Goal: Task Accomplishment & Management: Manage account settings

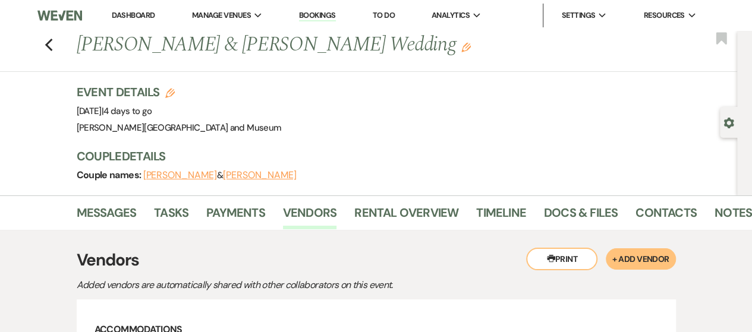
click at [132, 18] on link "Dashboard" at bounding box center [133, 15] width 43 height 10
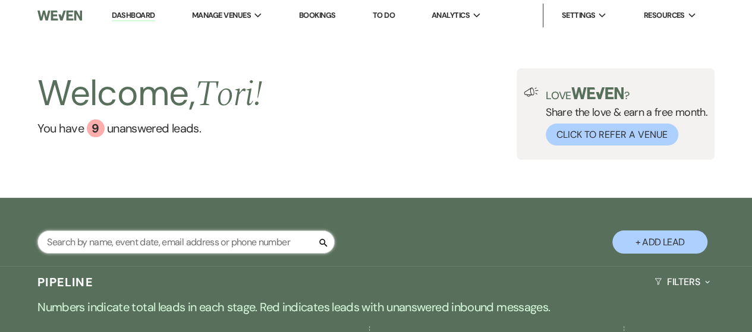
click at [133, 242] on input "text" at bounding box center [185, 242] width 297 height 23
type input "[PERSON_NAME]"
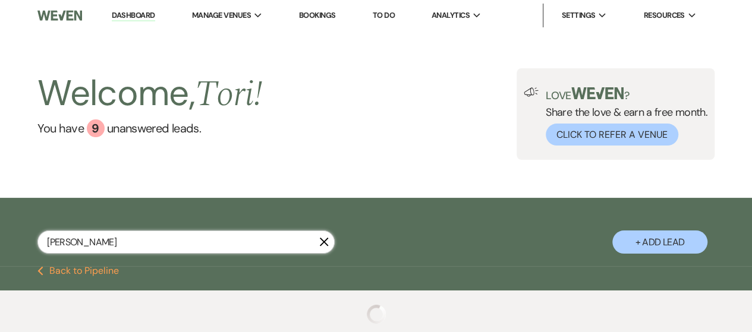
select select "8"
select select "5"
select select "8"
select select "4"
select select "8"
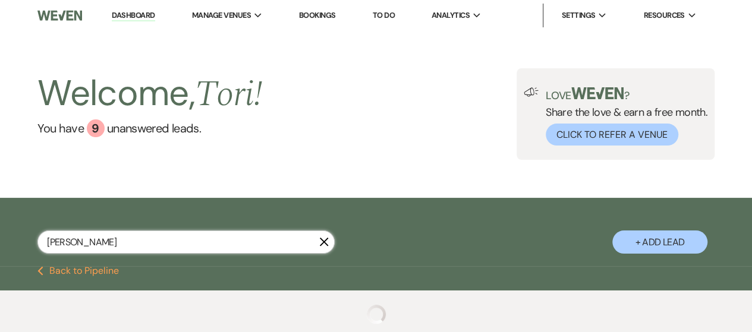
select select "5"
select select "8"
select select "5"
select select "8"
select select "10"
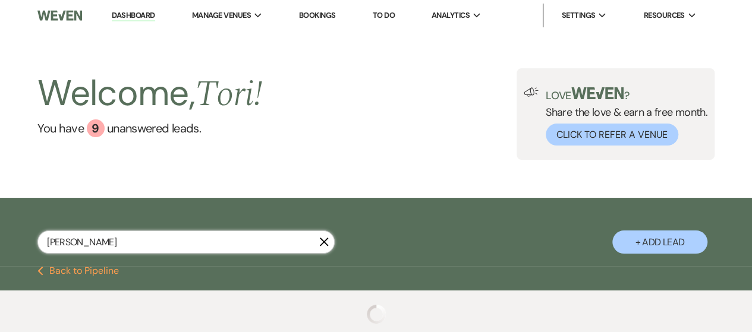
select select "8"
select select "10"
select select "8"
select select "5"
select select "8"
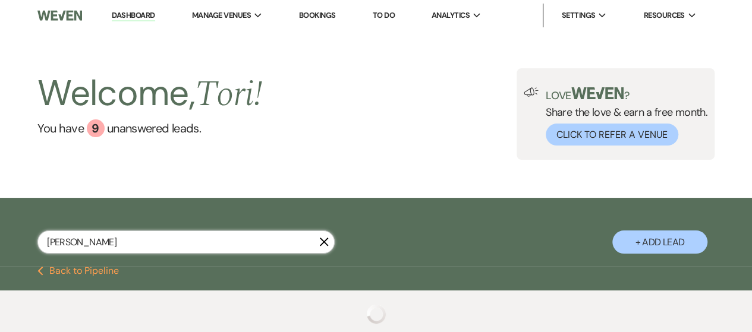
select select "5"
select select "8"
select select "5"
select select "8"
select select "5"
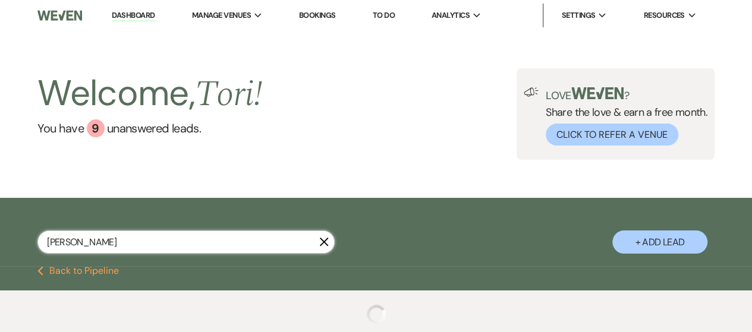
select select "8"
select select "7"
select select "8"
select select "5"
select select "8"
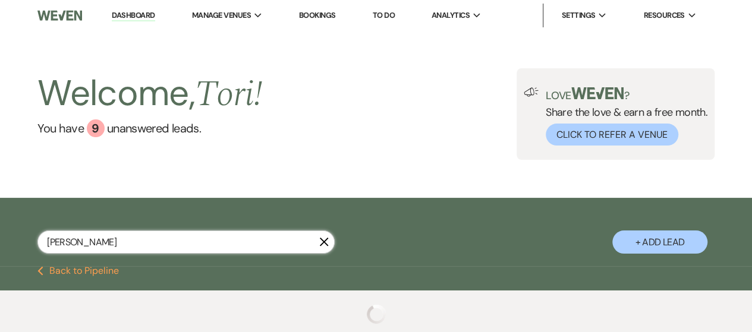
select select "5"
select select "8"
select select "5"
select select "8"
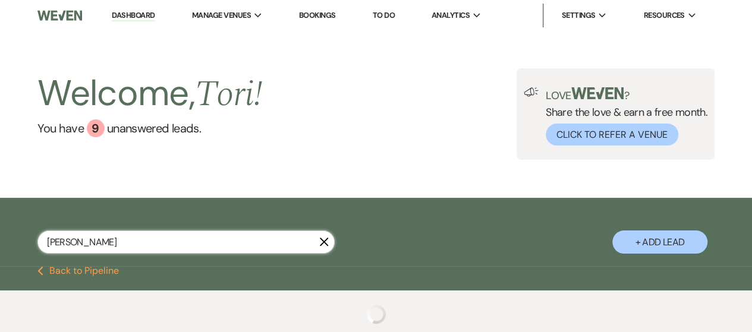
select select "5"
select select "8"
select select "5"
select select "8"
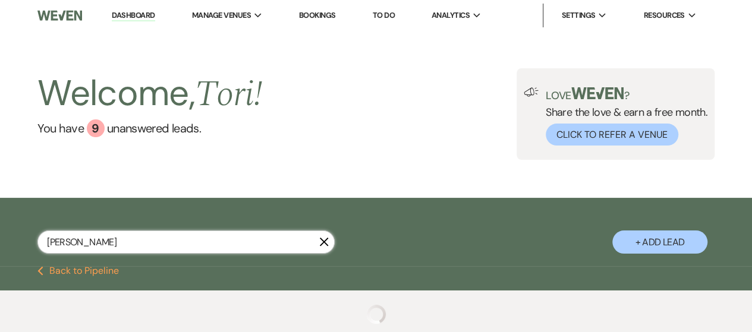
select select "5"
select select "8"
select select "5"
select select "8"
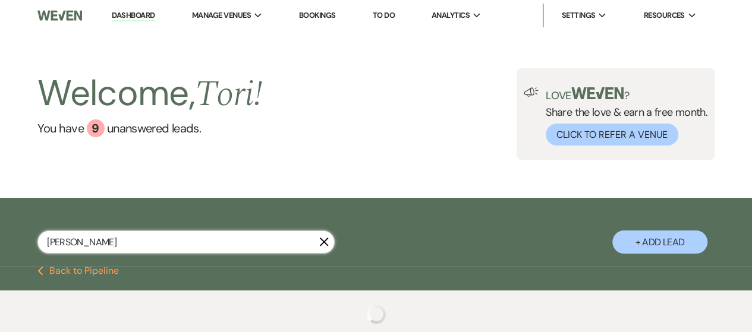
select select "5"
select select "8"
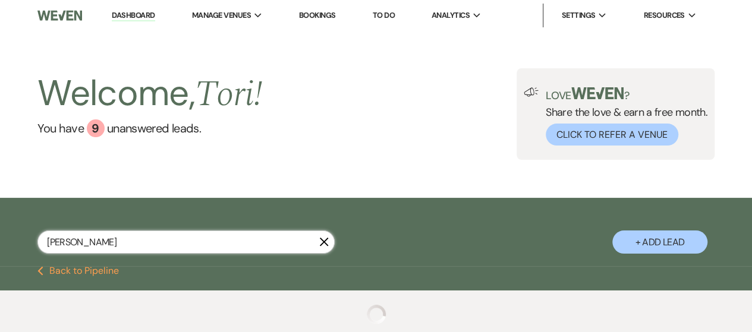
select select "8"
select select "2"
select select "8"
select select "2"
select select "8"
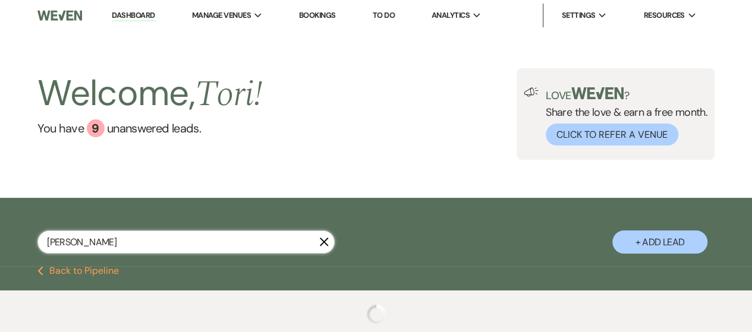
select select "2"
select select "8"
select select "2"
select select "8"
select select "2"
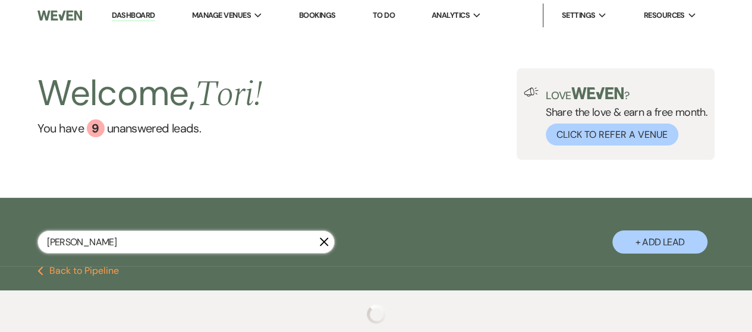
select select "8"
select select "2"
select select "8"
select select "2"
select select "8"
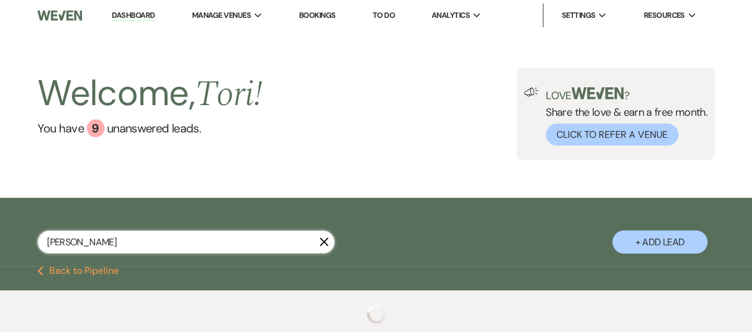
select select "2"
select select "8"
select select "2"
select select "8"
select select "2"
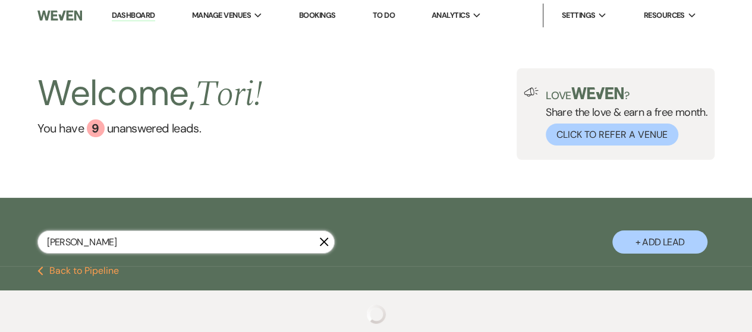
select select "8"
select select "5"
select select "8"
select select "4"
select select "8"
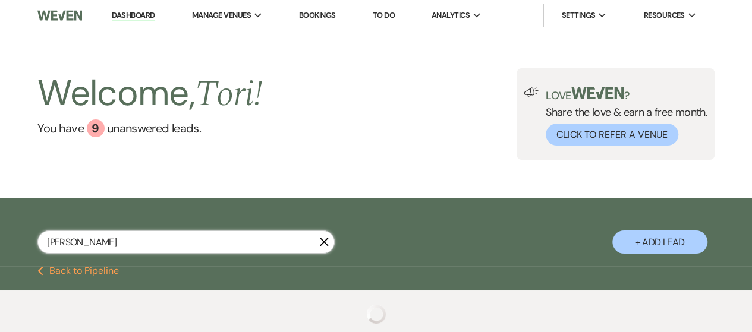
select select "5"
select select "8"
select select "5"
select select "8"
select select "10"
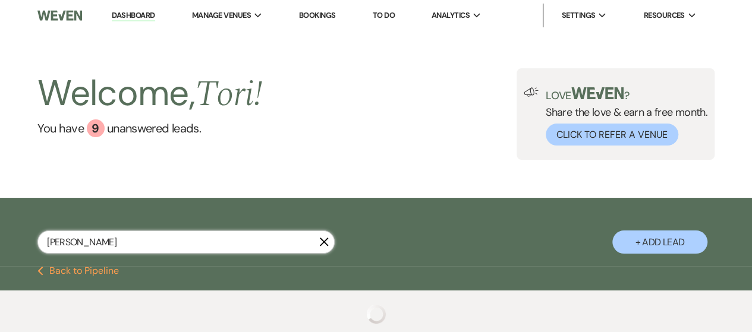
select select "8"
select select "5"
select select "8"
select select "7"
select select "8"
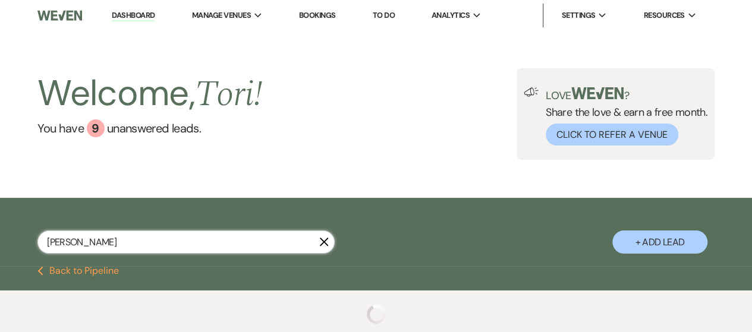
select select "5"
select select "8"
select select "5"
select select "8"
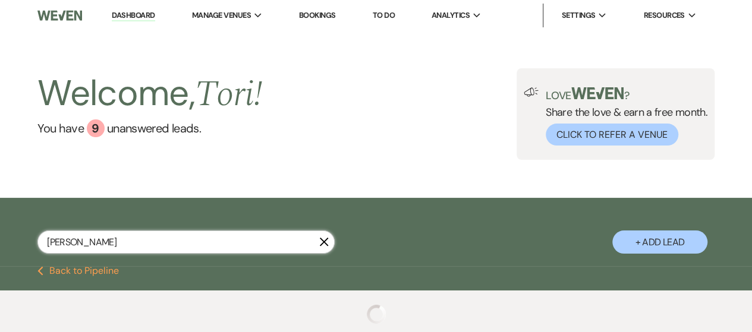
select select "8"
select select "5"
select select "8"
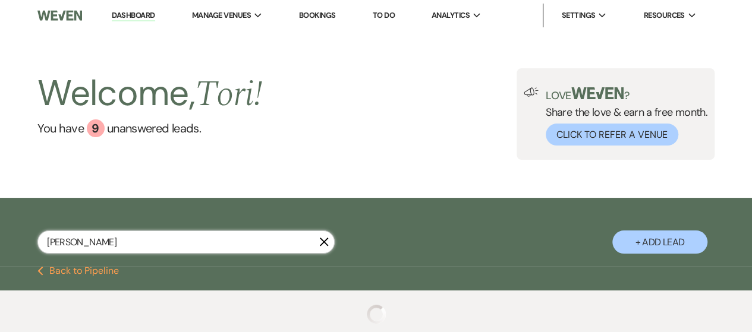
select select "2"
select select "8"
select select "2"
select select "8"
select select "2"
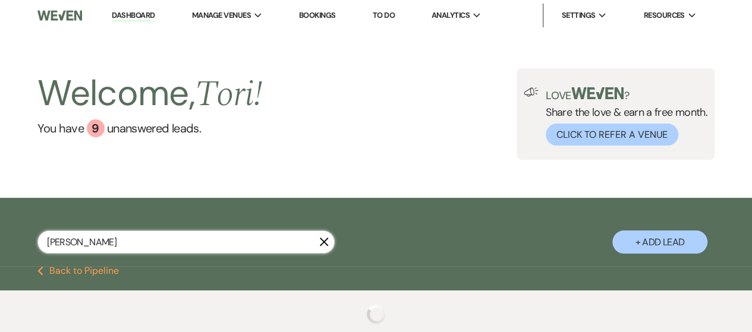
select select "8"
select select "2"
select select "8"
select select "2"
select select "8"
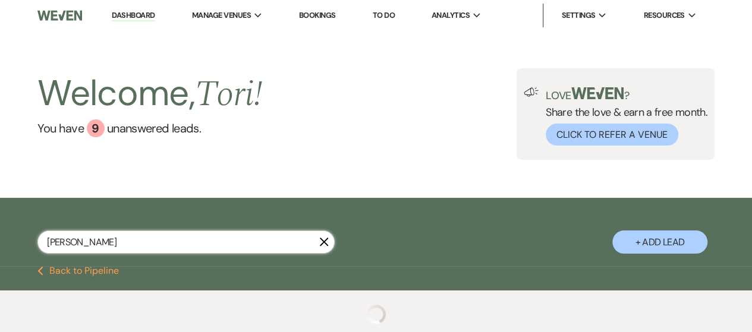
select select "2"
select select "8"
select select "2"
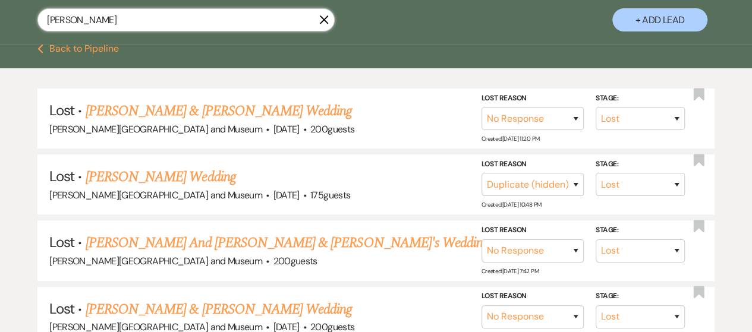
scroll to position [238, 0]
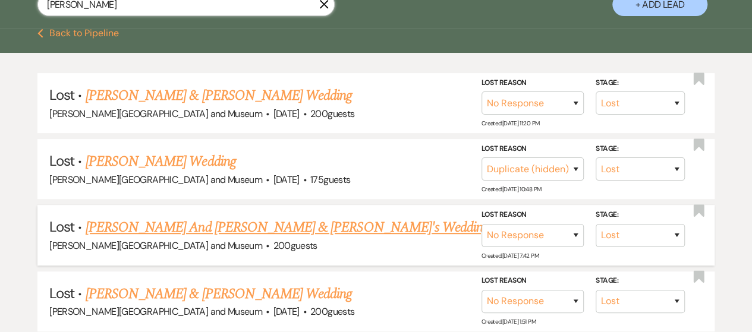
type input "[PERSON_NAME]"
click at [216, 225] on link "[PERSON_NAME] And [PERSON_NAME] & [PERSON_NAME]'s Wedding" at bounding box center [287, 227] width 403 height 21
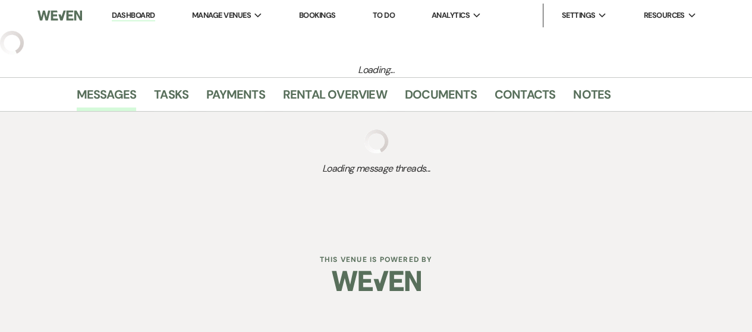
select select "8"
select select "5"
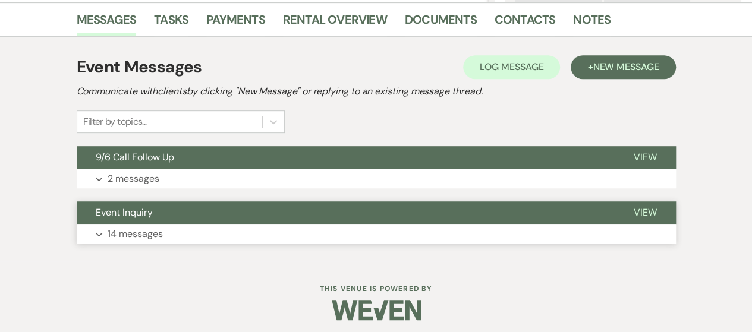
scroll to position [297, 0]
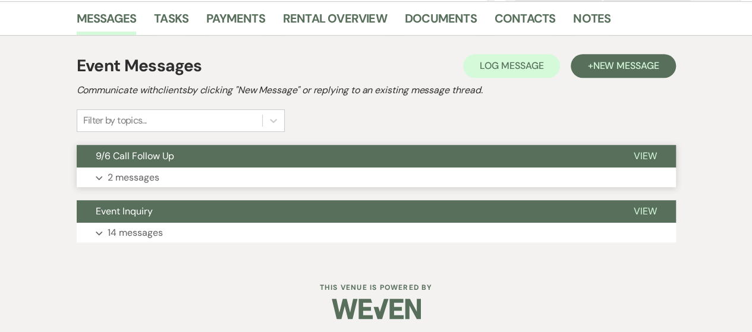
click at [192, 185] on button "Expand 2 messages" at bounding box center [376, 178] width 599 height 20
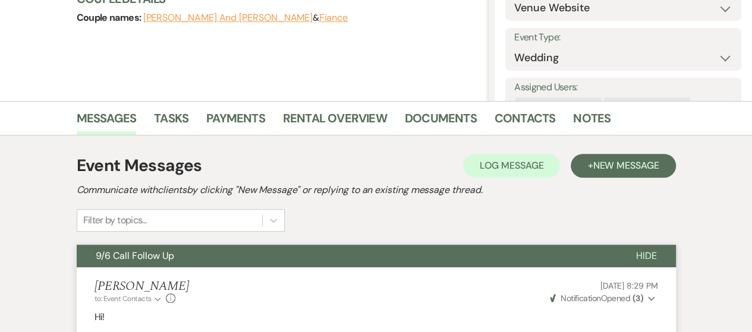
scroll to position [0, 0]
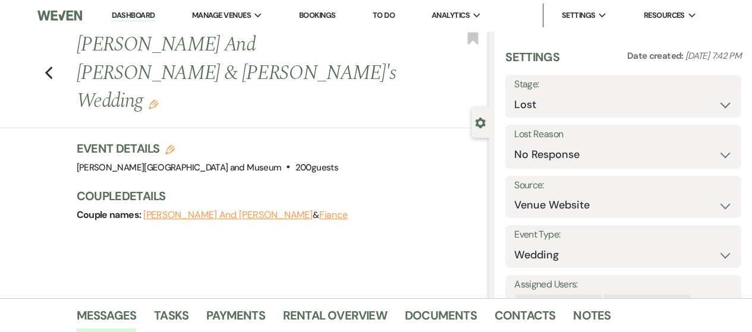
click at [133, 16] on link "Dashboard" at bounding box center [133, 15] width 43 height 11
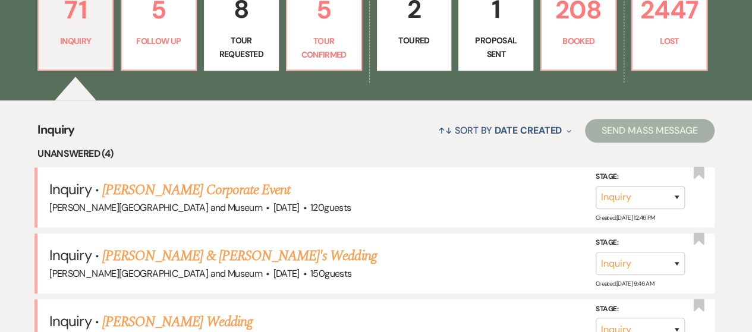
scroll to position [416, 0]
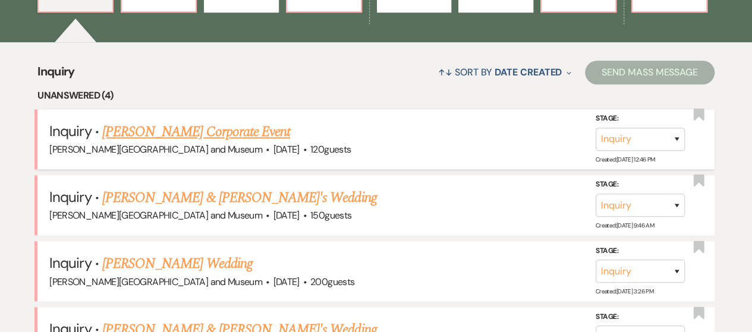
click at [190, 127] on link "[PERSON_NAME] Corporate Event" at bounding box center [196, 131] width 188 height 21
select select "5"
select select "9"
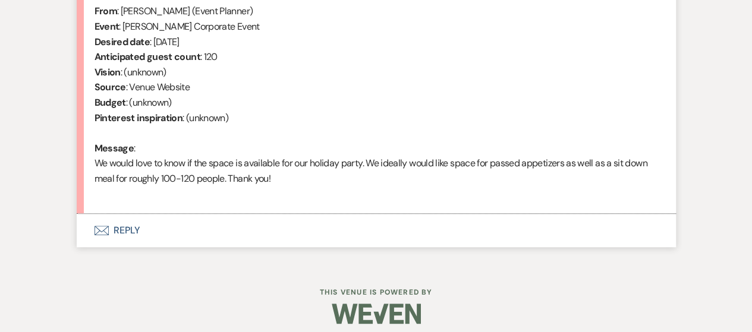
scroll to position [500, 0]
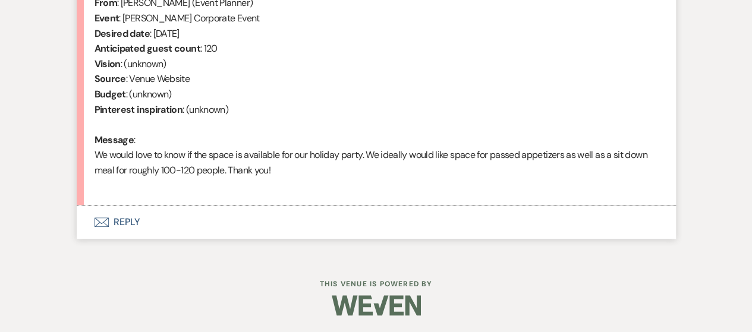
click at [92, 220] on button "Envelope Reply" at bounding box center [376, 222] width 599 height 33
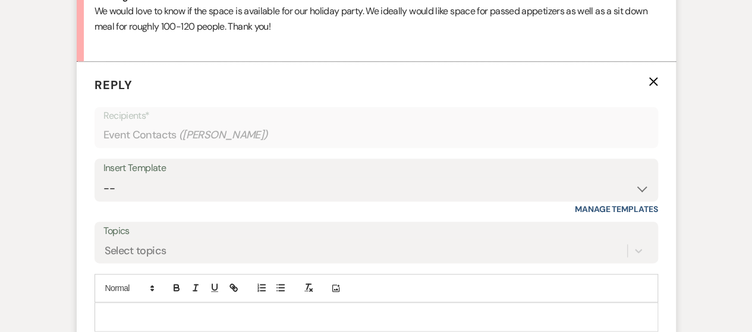
scroll to position [715, 0]
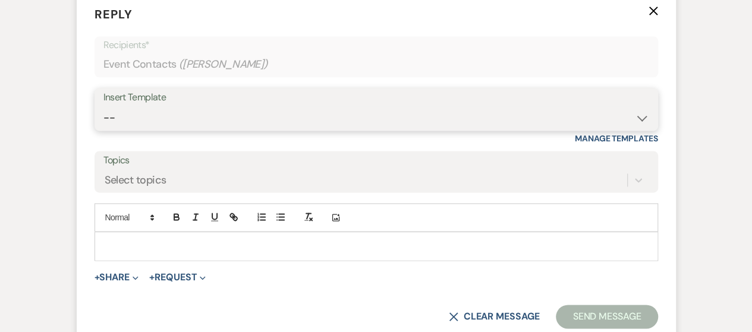
click at [157, 120] on select "-- Weven Planning Portal Introduction (Booked Events) Checking In Planning Foll…" at bounding box center [375, 117] width 545 height 23
select select "5053"
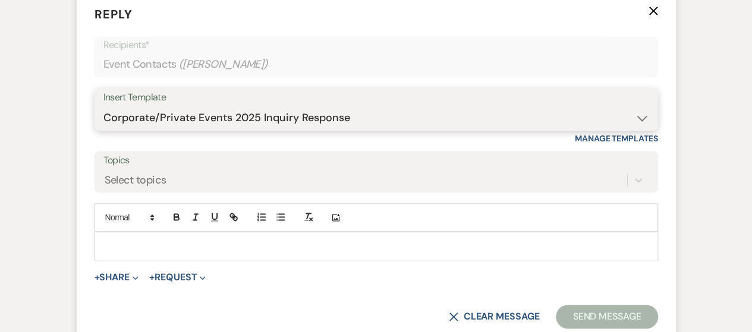
click at [103, 106] on select "-- Weven Planning Portal Introduction (Booked Events) Checking In Planning Foll…" at bounding box center [375, 117] width 545 height 23
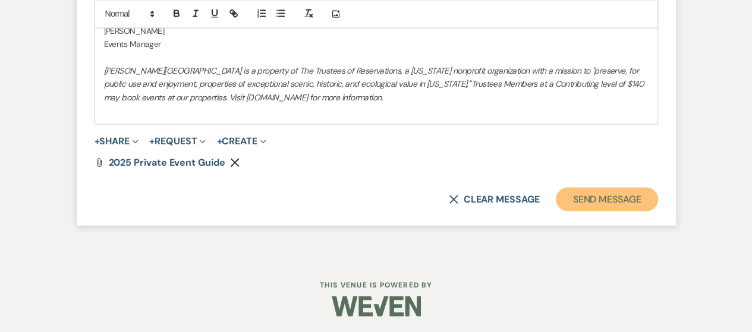
click at [593, 202] on button "Send Message" at bounding box center [606, 199] width 102 height 24
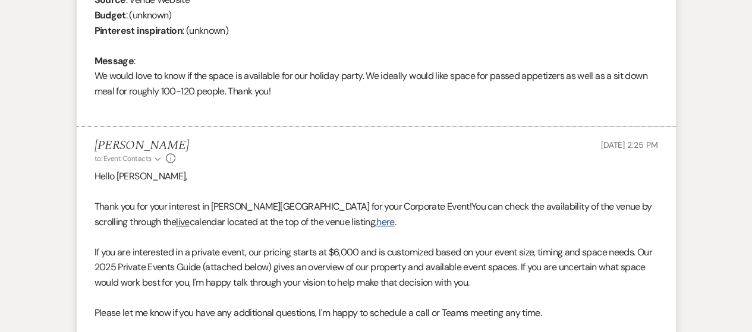
scroll to position [0, 0]
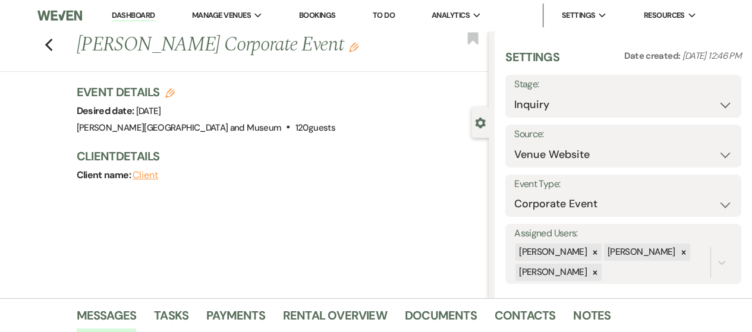
click at [125, 16] on link "Dashboard" at bounding box center [133, 15] width 43 height 11
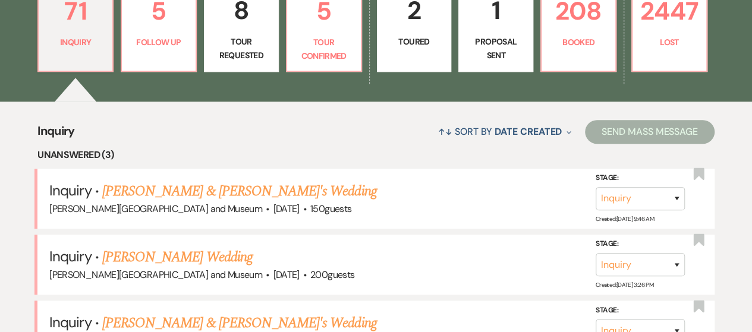
scroll to position [416, 0]
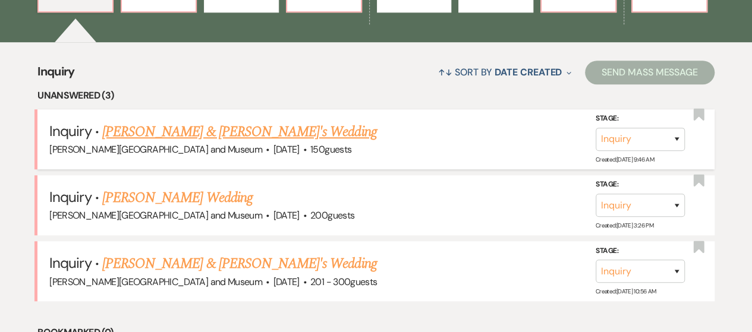
click at [254, 132] on link "[PERSON_NAME] & [PERSON_NAME]'s Wedding" at bounding box center [239, 131] width 274 height 21
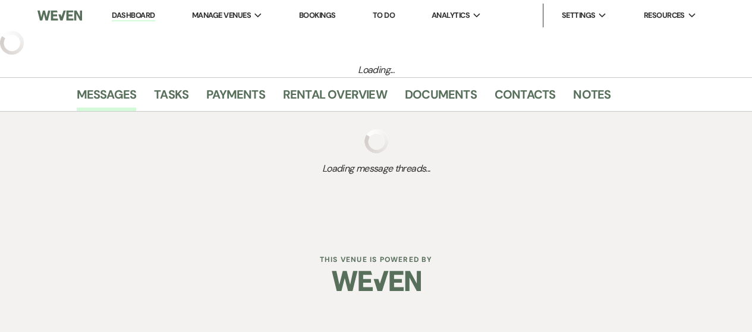
select select "5"
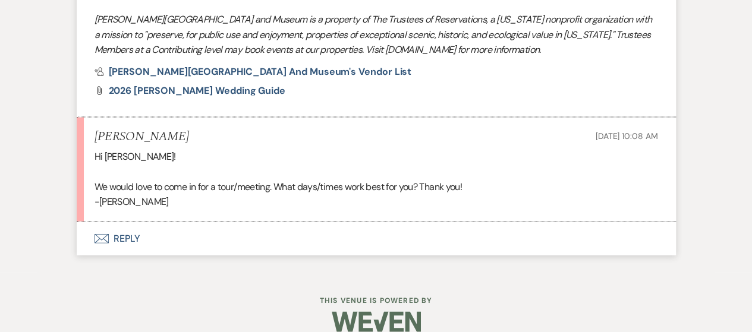
scroll to position [1255, 0]
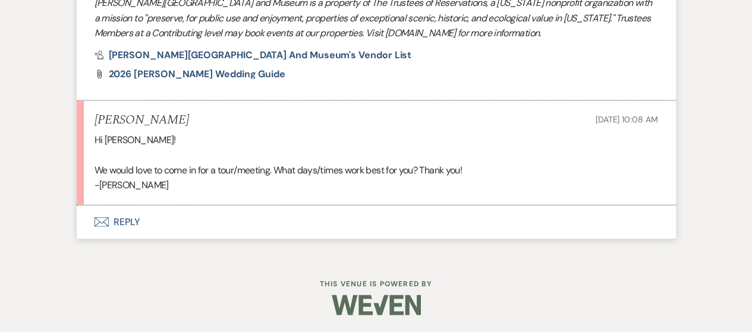
click at [120, 220] on button "Envelope Reply" at bounding box center [376, 222] width 599 height 33
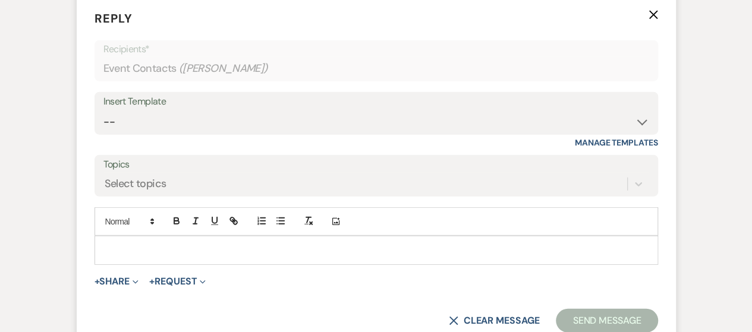
scroll to position [1469, 0]
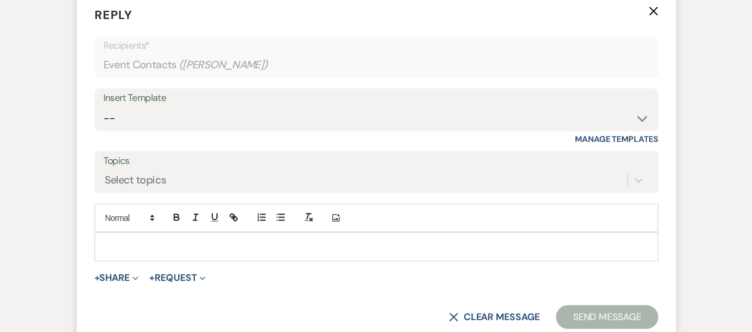
click at [254, 240] on p at bounding box center [376, 246] width 544 height 13
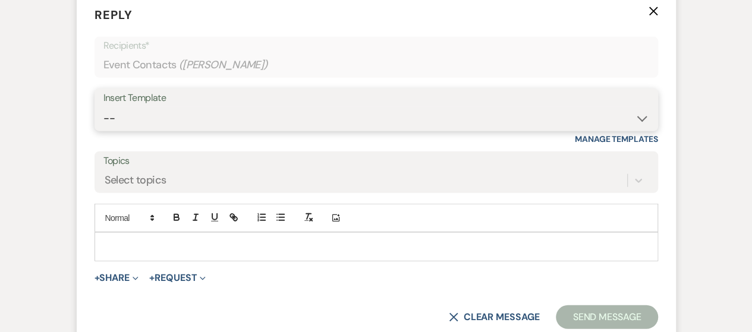
click at [201, 112] on select "-- Weven Planning Portal Introduction (Booked Events) Checking In Planning Foll…" at bounding box center [375, 118] width 545 height 23
select select "5618"
click at [103, 107] on select "-- Weven Planning Portal Introduction (Booked Events) Checking In Planning Foll…" at bounding box center [375, 118] width 545 height 23
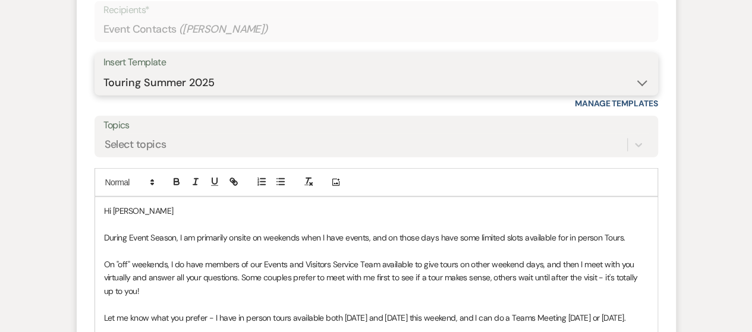
scroll to position [1528, 0]
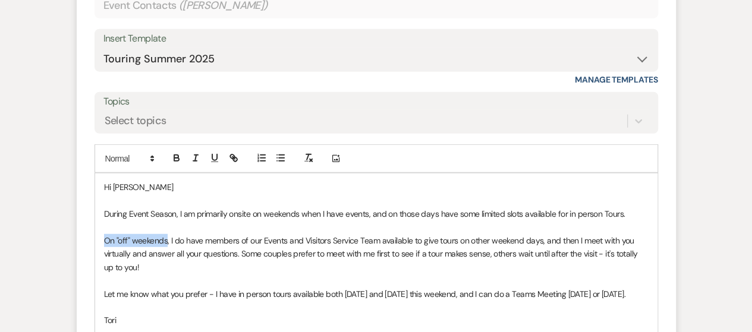
drag, startPoint x: 105, startPoint y: 237, endPoint x: 165, endPoint y: 238, distance: 60.6
click at [165, 238] on span "On "off" weekends, I do have members of our Events and Visitors Service Team av…" at bounding box center [371, 253] width 535 height 37
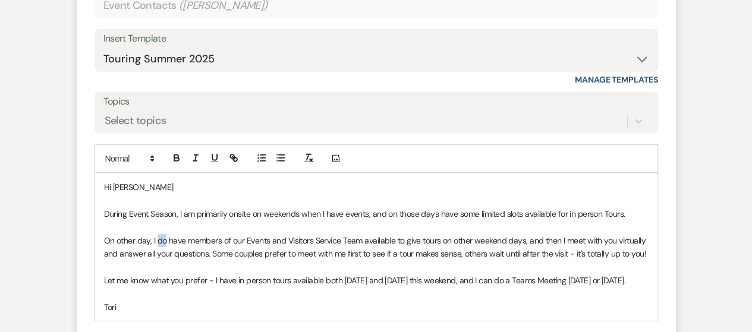
drag, startPoint x: 157, startPoint y: 238, endPoint x: 164, endPoint y: 239, distance: 6.6
click at [164, 239] on span "On other day, I do have members of our Events and Visitors Service Team availab…" at bounding box center [376, 247] width 544 height 24
click at [409, 242] on span "On other day, I have members of our Events and Visitors Service Team available …" at bounding box center [375, 247] width 542 height 24
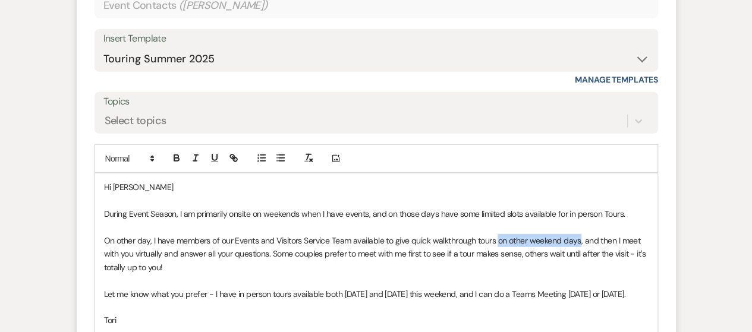
drag, startPoint x: 499, startPoint y: 241, endPoint x: 576, endPoint y: 243, distance: 77.3
click at [576, 243] on span "On other day, I have members of our Events and Visitors Service Team available …" at bounding box center [376, 253] width 544 height 37
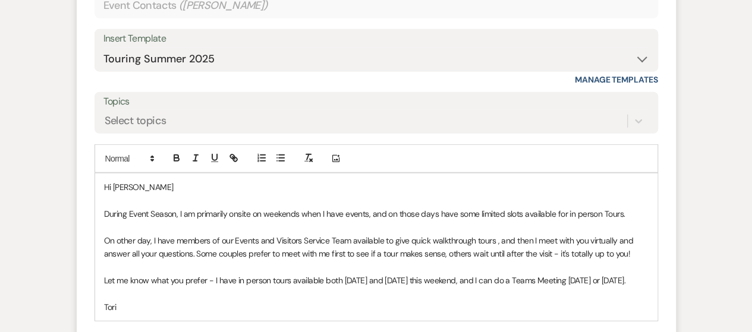
click at [332, 267] on p at bounding box center [376, 267] width 544 height 13
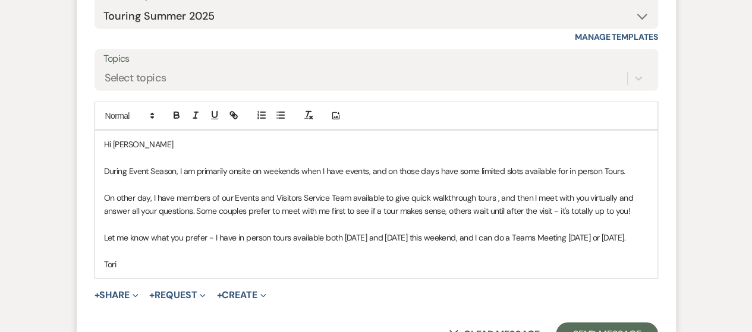
scroll to position [1587, 0]
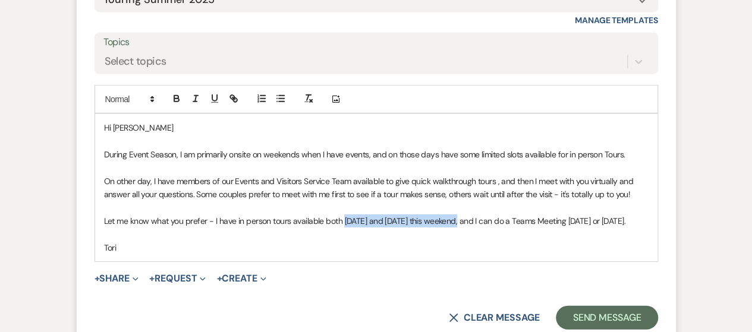
drag, startPoint x: 340, startPoint y: 220, endPoint x: 463, endPoint y: 222, distance: 122.4
click at [463, 222] on span "Let me know what you prefer - I have in person tours available both [DATE] and …" at bounding box center [364, 221] width 521 height 11
drag, startPoint x: 605, startPoint y: 221, endPoint x: 648, endPoint y: 223, distance: 42.8
click at [648, 223] on div "Hi [PERSON_NAME] During Event Season, I am primarily onsite on weekends when I …" at bounding box center [376, 187] width 562 height 147
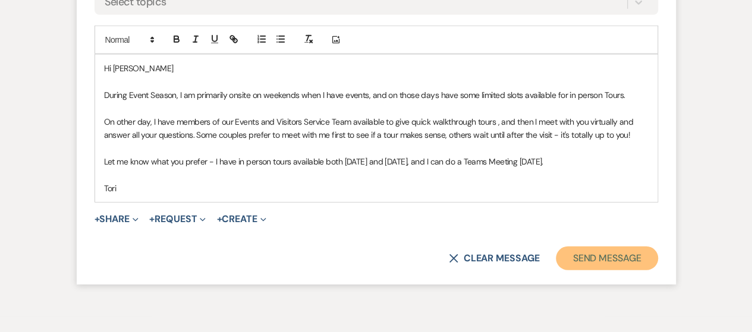
click at [613, 264] on button "Send Message" at bounding box center [606, 259] width 102 height 24
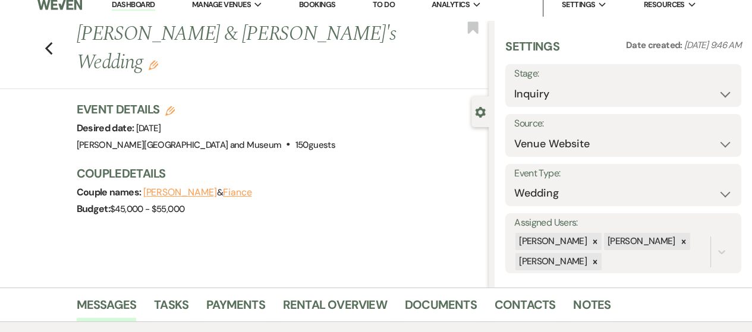
scroll to position [6, 0]
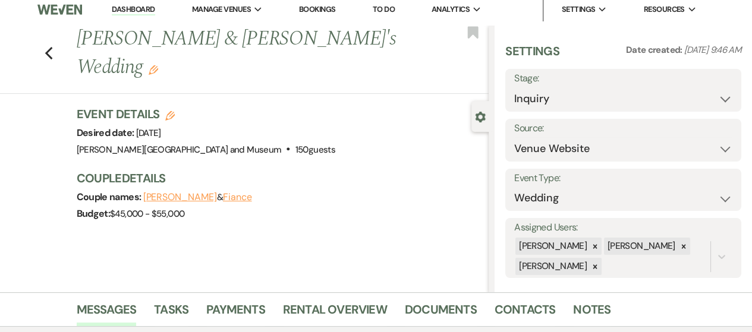
click at [135, 9] on link "Dashboard" at bounding box center [133, 9] width 43 height 11
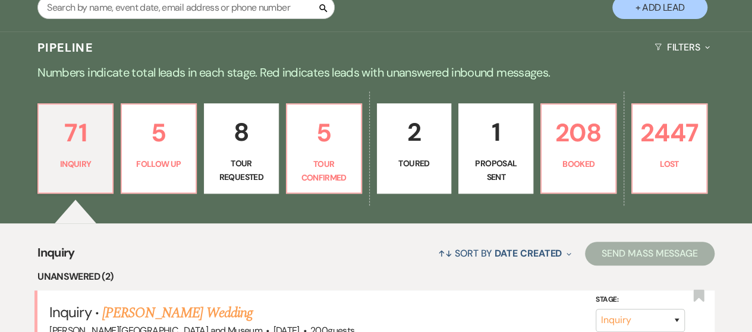
scroll to position [362, 0]
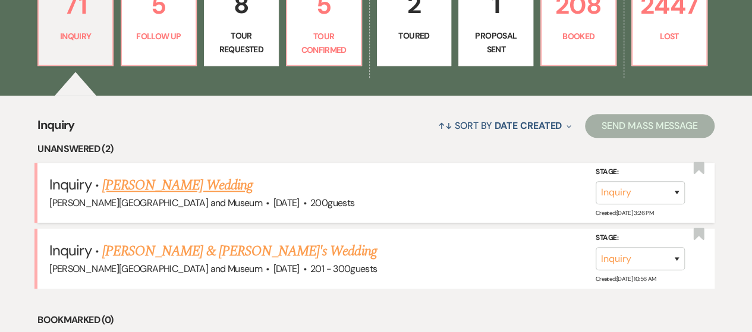
click at [175, 181] on link "[PERSON_NAME] Wedding" at bounding box center [177, 185] width 150 height 21
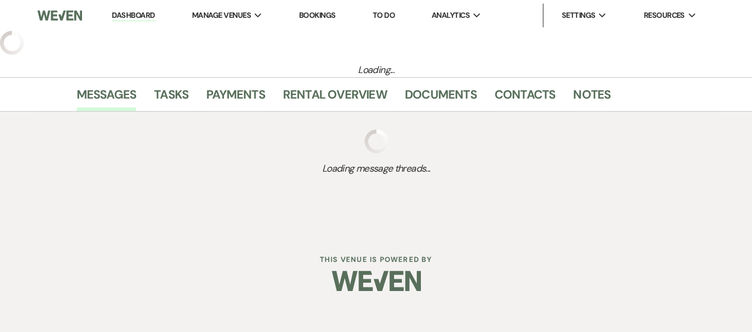
select select "5"
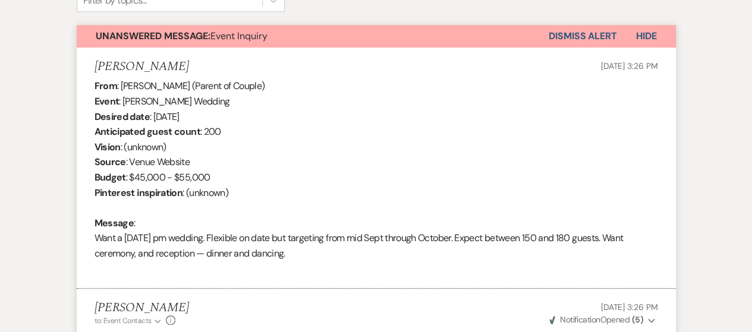
scroll to position [233, 0]
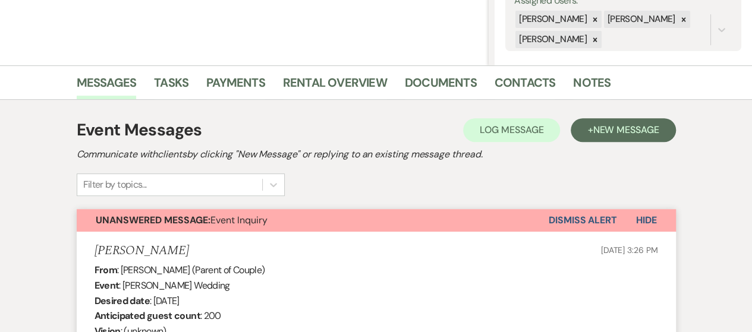
click at [568, 226] on button "Dismiss Alert" at bounding box center [582, 220] width 68 height 23
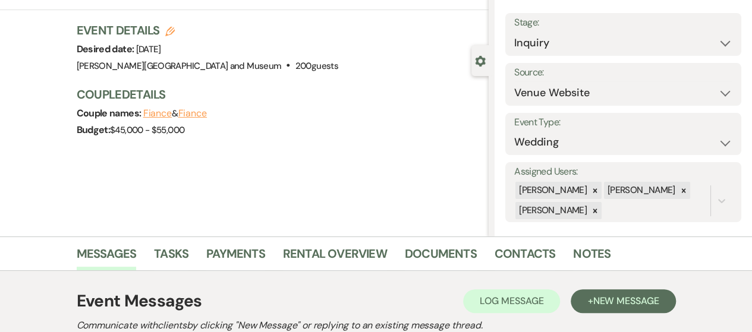
scroll to position [0, 0]
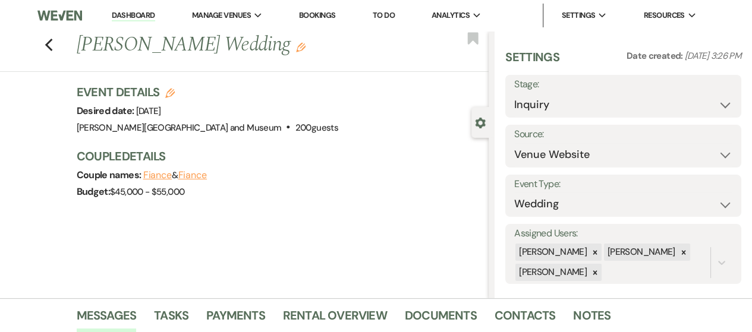
click at [130, 15] on link "Dashboard" at bounding box center [133, 15] width 43 height 11
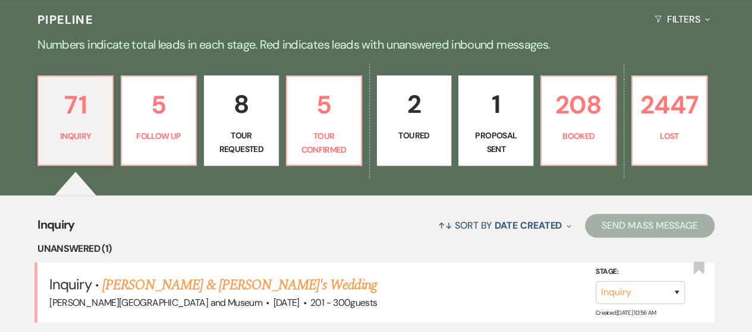
scroll to position [356, 0]
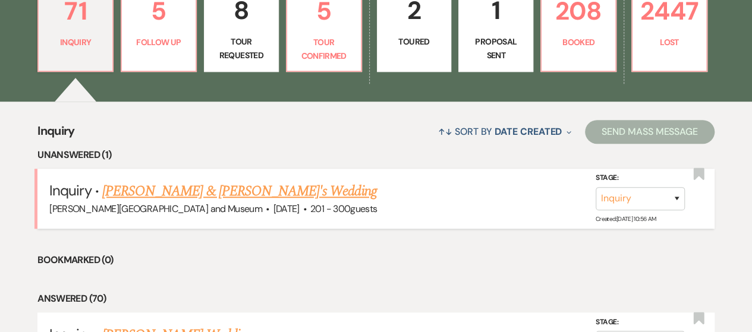
click at [215, 190] on link "[PERSON_NAME] & [PERSON_NAME]'s Wedding" at bounding box center [239, 191] width 274 height 21
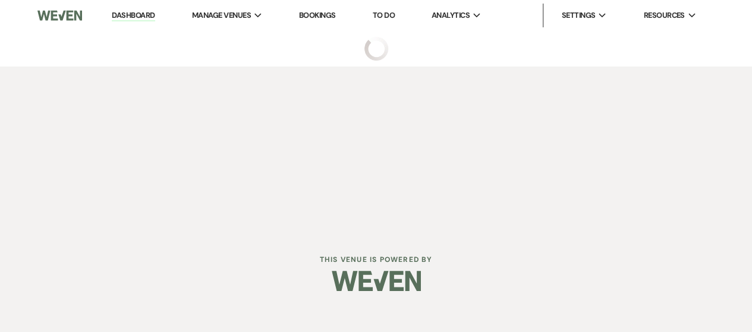
select select "2"
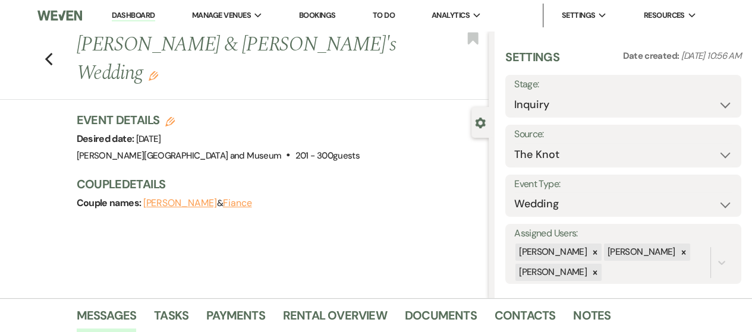
click at [132, 15] on link "Dashboard" at bounding box center [133, 15] width 43 height 11
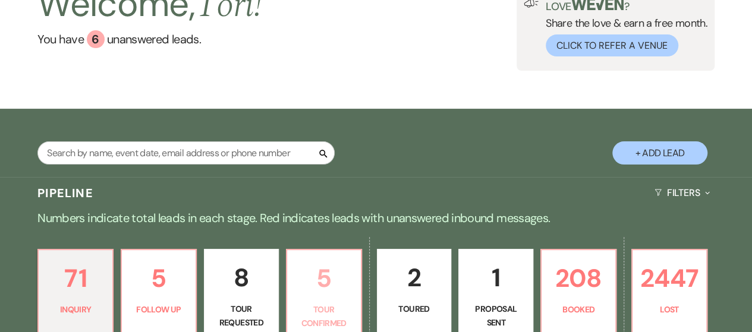
scroll to position [178, 0]
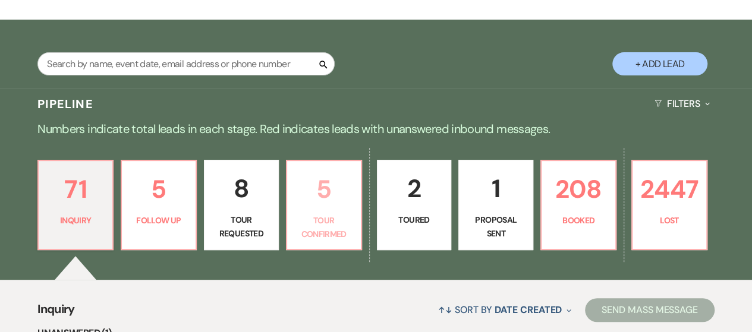
click at [326, 210] on link "5 Tour Confirmed" at bounding box center [324, 205] width 76 height 90
select select "4"
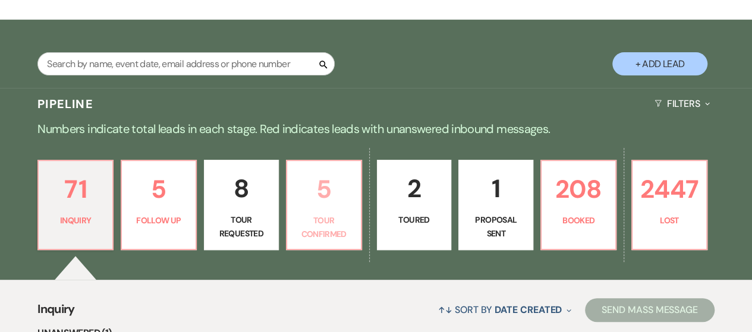
select select "4"
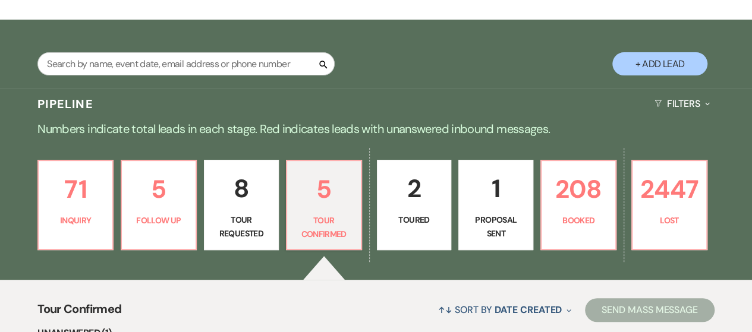
scroll to position [356, 0]
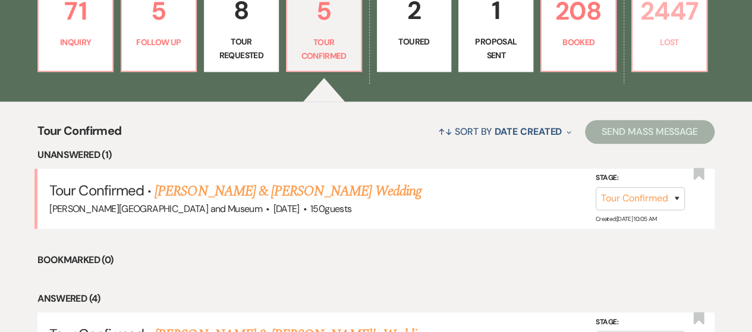
click at [656, 46] on p "Lost" at bounding box center [668, 42] width 59 height 13
select select "8"
select select "5"
select select "8"
select select "5"
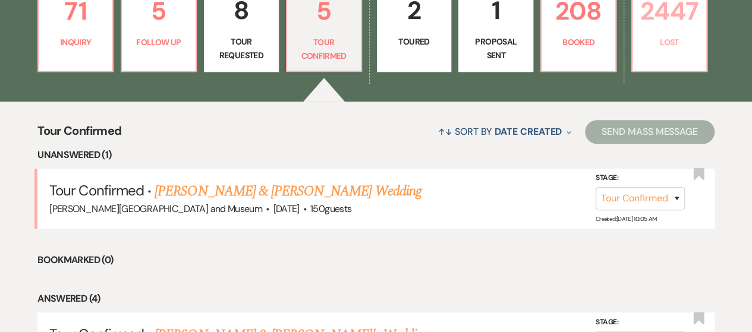
select select "8"
select select "10"
select select "8"
select select "10"
select select "8"
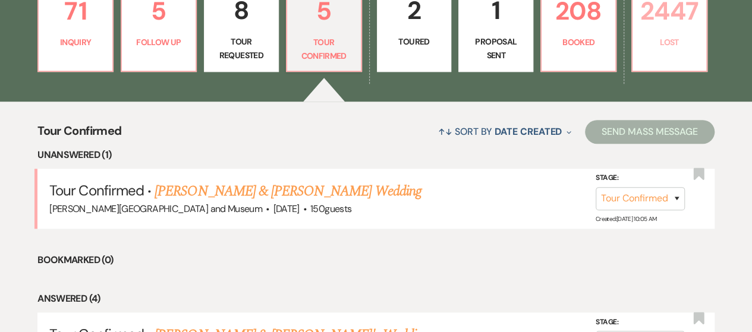
select select "10"
select select "8"
select select "10"
select select "8"
select select "10"
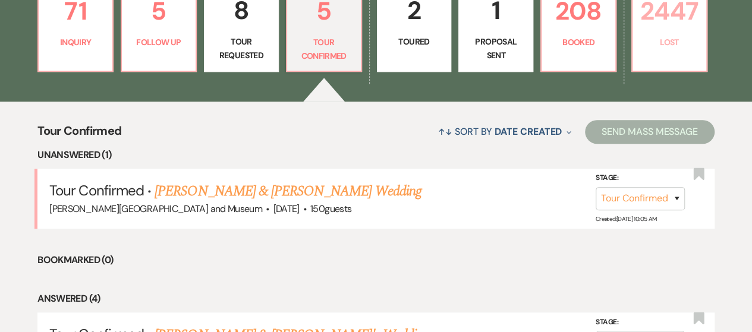
select select "8"
select select "10"
select select "8"
select select "10"
select select "8"
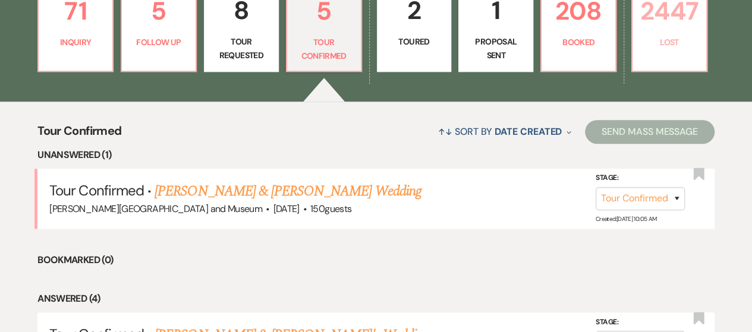
select select "7"
select select "8"
select select "5"
select select "8"
select select "6"
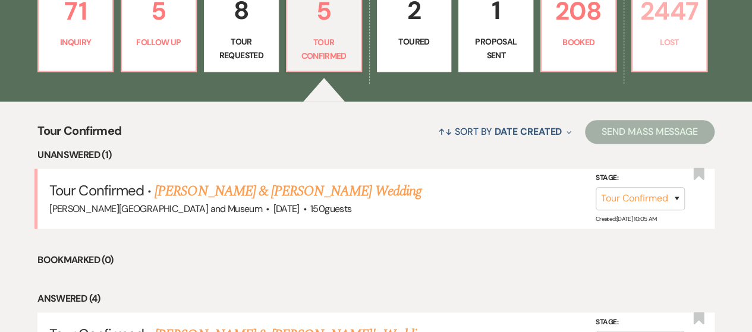
select select "8"
select select "10"
select select "8"
select select "5"
select select "8"
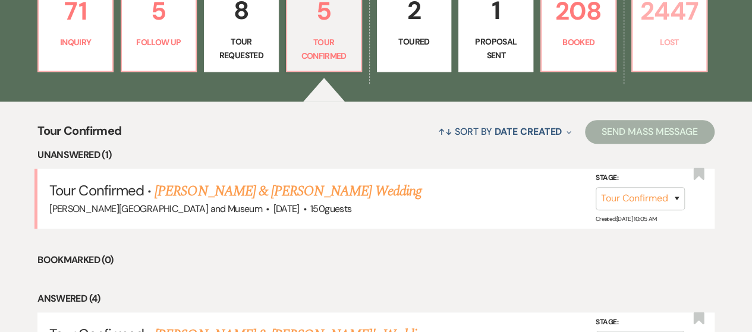
select select "6"
select select "8"
select select "10"
select select "8"
select select "10"
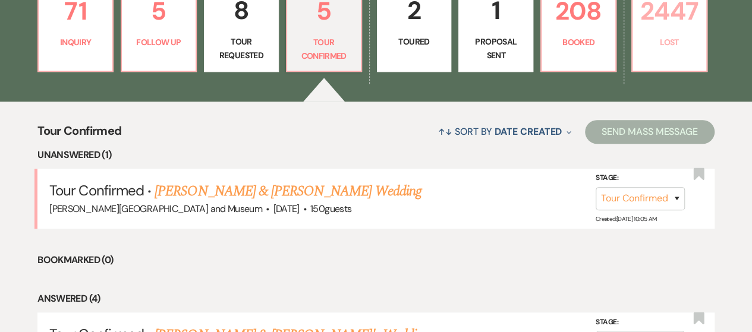
select select "8"
select select "5"
select select "8"
select select "5"
select select "8"
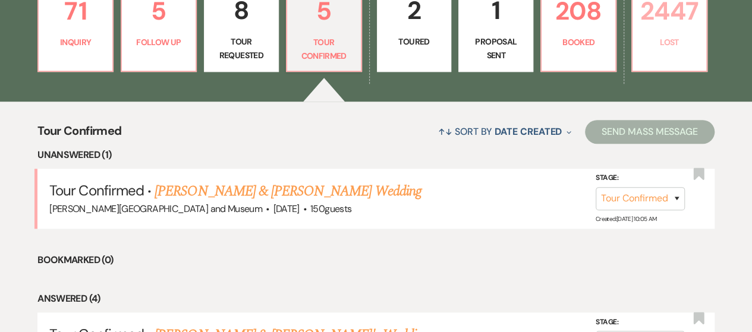
select select "10"
select select "8"
select select "10"
select select "8"
select select "5"
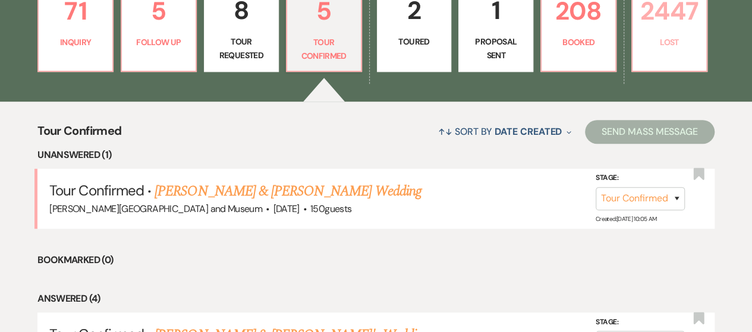
select select "8"
select select "10"
select select "8"
select select "7"
select select "8"
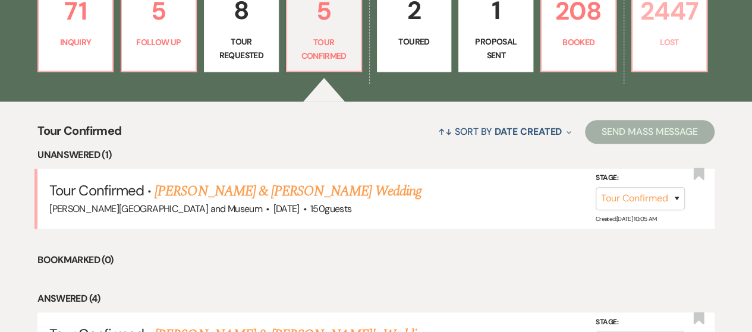
select select "5"
select select "8"
select select "10"
select select "8"
select select "5"
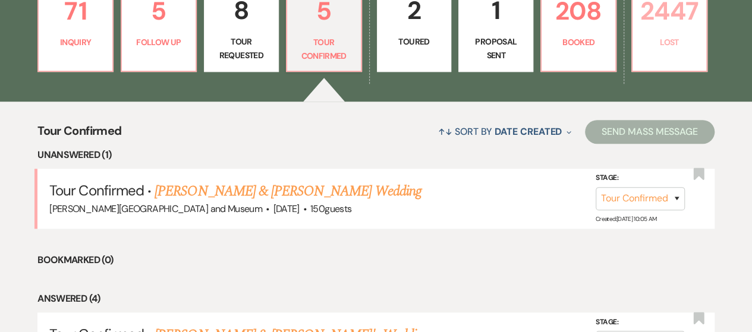
select select "8"
select select "5"
select select "8"
select select "10"
select select "8"
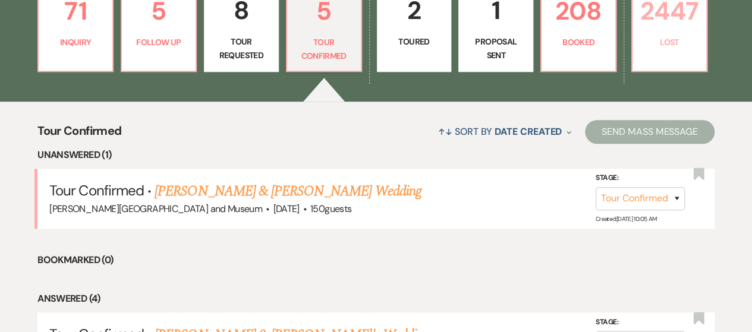
select select "5"
select select "8"
select select "10"
select select "8"
select select "10"
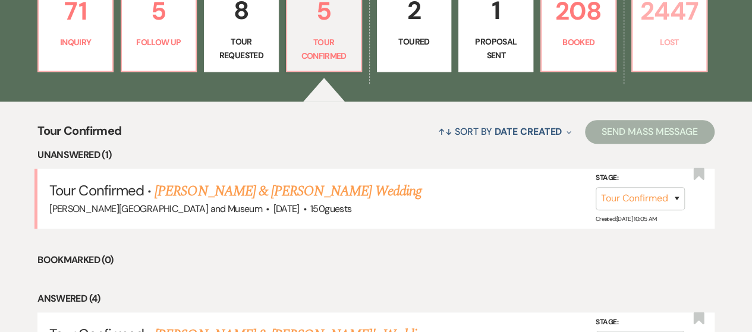
select select "8"
select select "5"
select select "8"
select select "5"
select select "8"
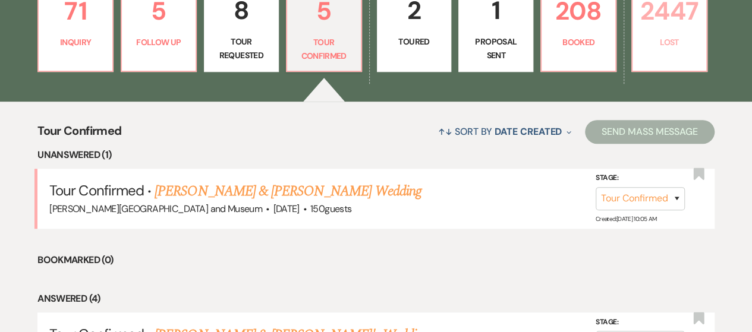
select select "5"
select select "8"
select select "10"
select select "8"
select select "5"
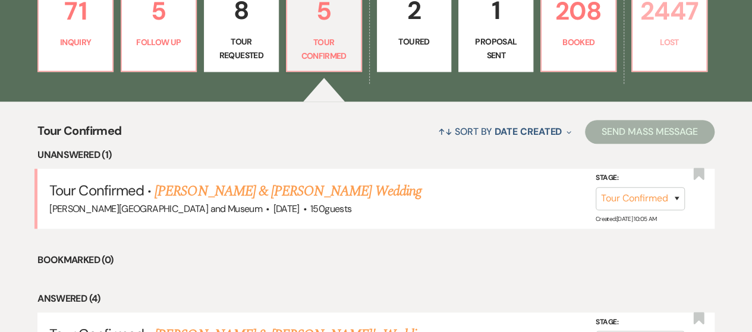
select select "8"
select select "5"
select select "8"
select select "10"
select select "8"
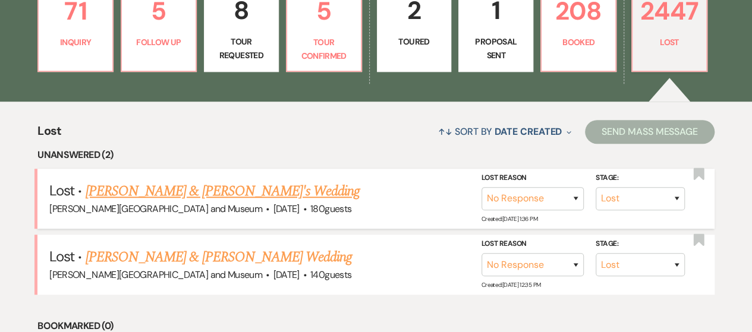
click at [165, 185] on link "[PERSON_NAME] & [PERSON_NAME]'s Wedding" at bounding box center [223, 191] width 274 height 21
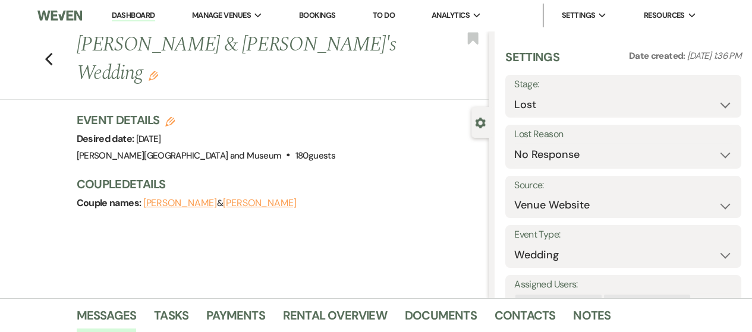
click at [153, 198] on button "[PERSON_NAME]" at bounding box center [180, 203] width 74 height 10
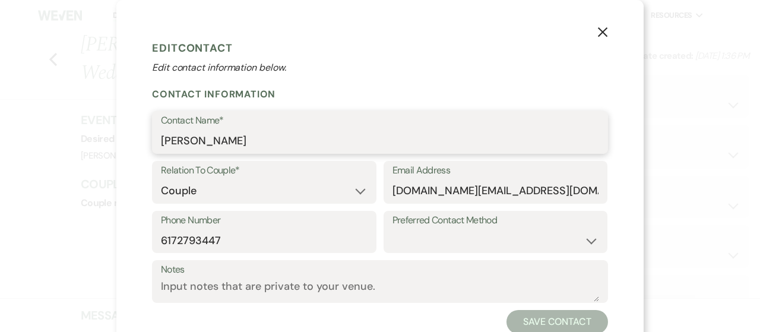
click at [231, 141] on input "[PERSON_NAME]" at bounding box center [380, 141] width 438 height 23
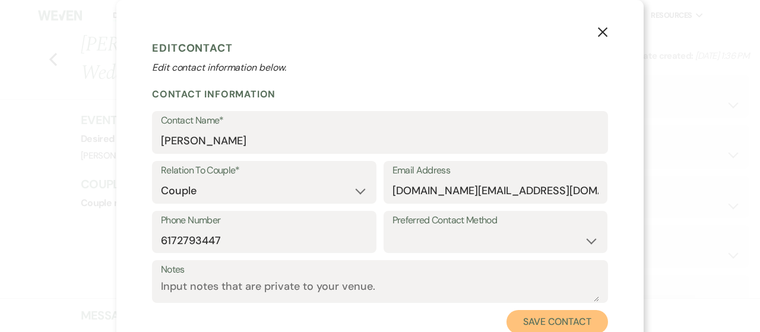
click at [562, 322] on button "Save Contact" at bounding box center [558, 322] width 102 height 24
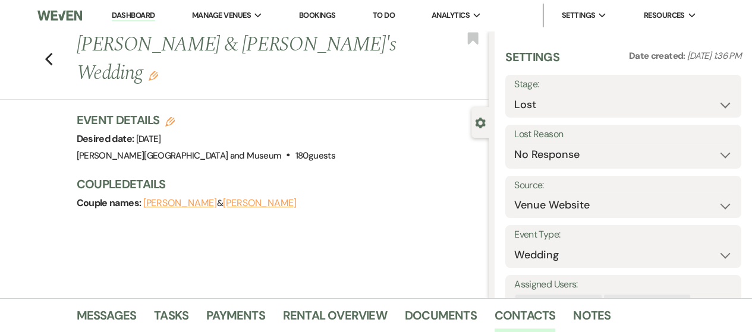
click at [223, 198] on button "[PERSON_NAME]" at bounding box center [260, 203] width 74 height 10
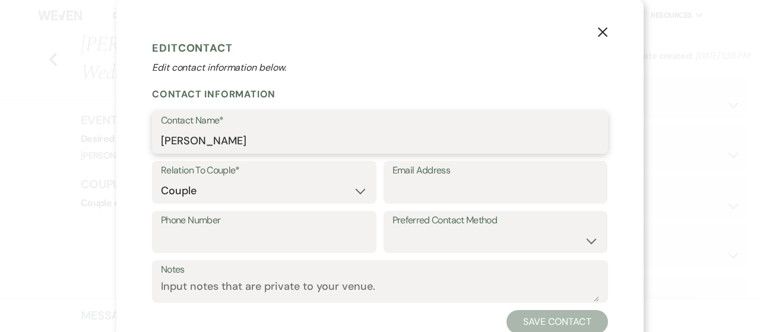
click at [254, 143] on input "[PERSON_NAME]" at bounding box center [380, 141] width 438 height 23
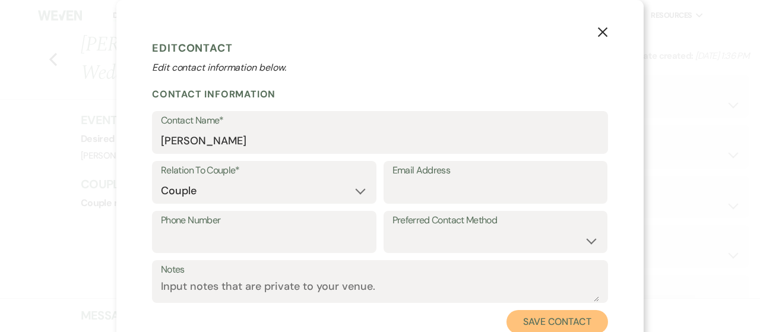
click at [533, 315] on button "Save Contact" at bounding box center [558, 322] width 102 height 24
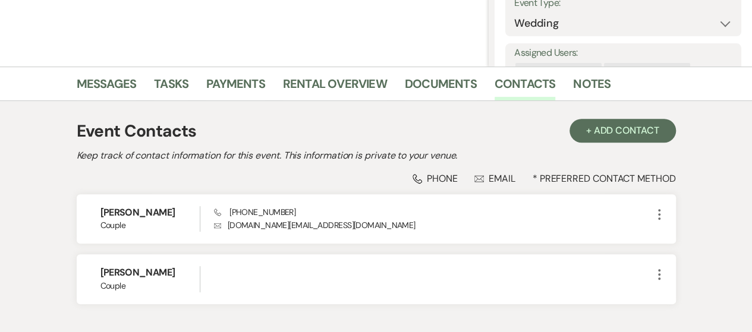
scroll to position [189, 0]
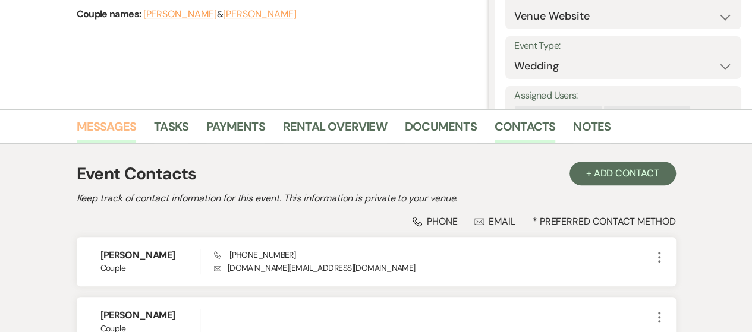
click at [108, 134] on link "Messages" at bounding box center [107, 130] width 60 height 26
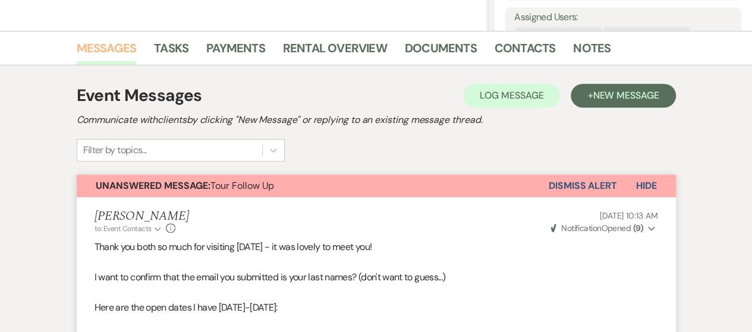
scroll to position [263, 0]
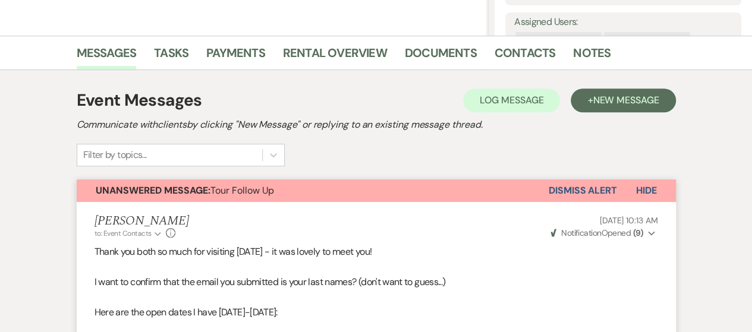
click at [559, 191] on button "Dismiss Alert" at bounding box center [582, 190] width 68 height 23
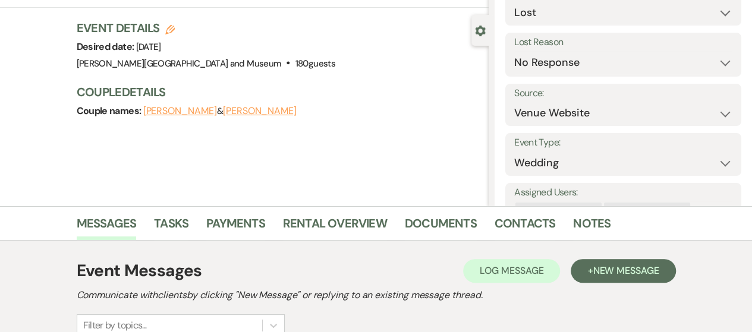
scroll to position [0, 0]
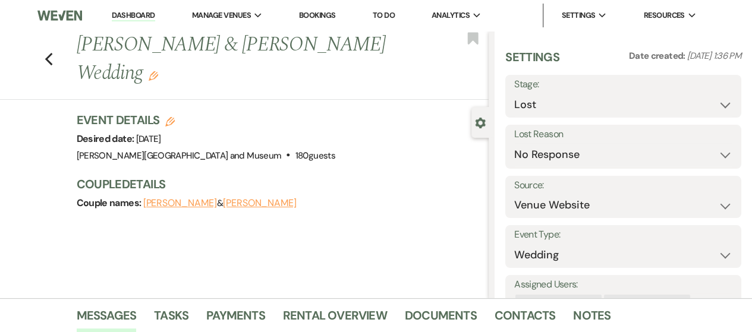
click at [127, 14] on link "Dashboard" at bounding box center [133, 15] width 43 height 11
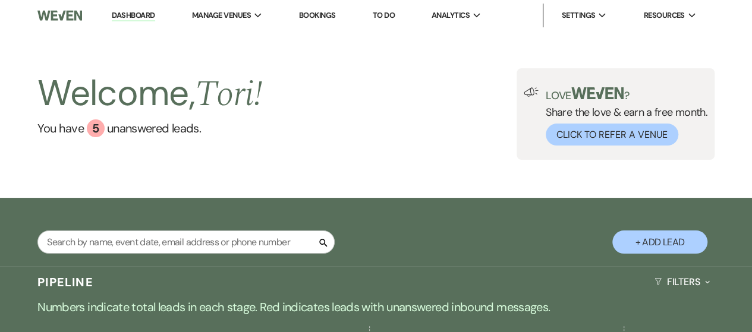
scroll to position [178, 0]
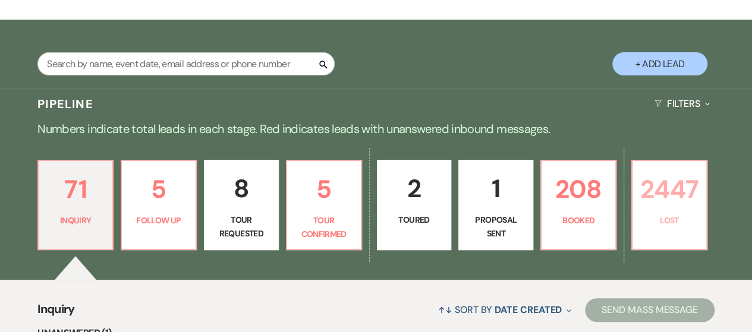
click at [665, 241] on link "2447 Lost" at bounding box center [669, 205] width 76 height 90
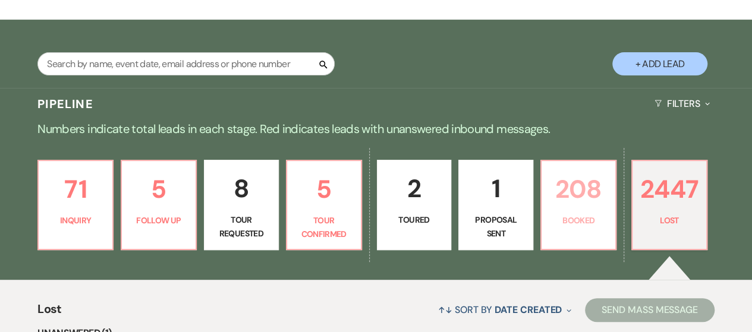
click at [589, 217] on p "Booked" at bounding box center [577, 220] width 59 height 13
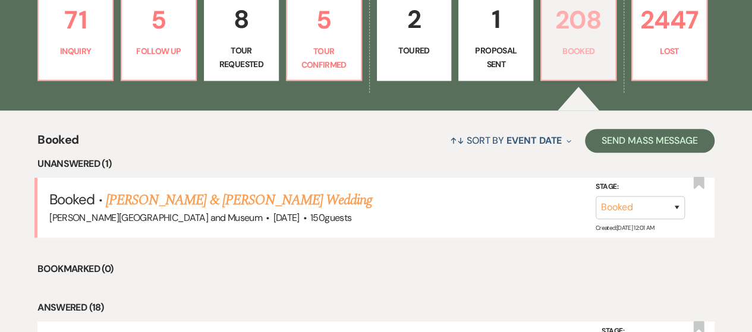
scroll to position [356, 0]
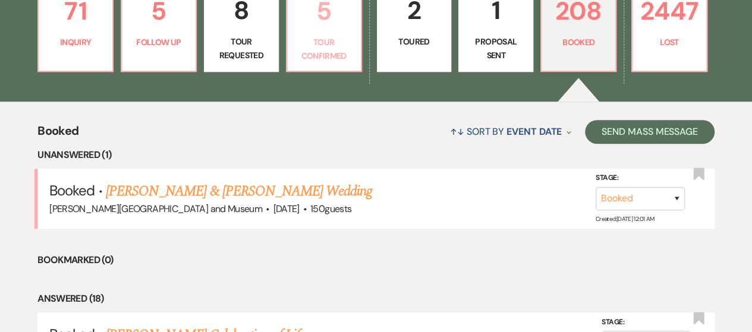
click at [318, 64] on link "5 Tour Confirmed" at bounding box center [324, 27] width 76 height 90
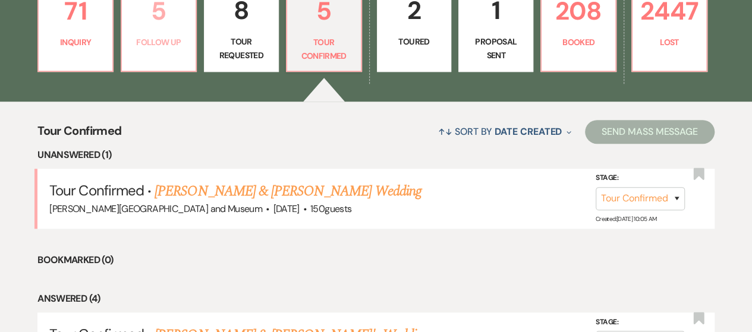
click at [143, 55] on link "5 Follow Up" at bounding box center [159, 27] width 76 height 90
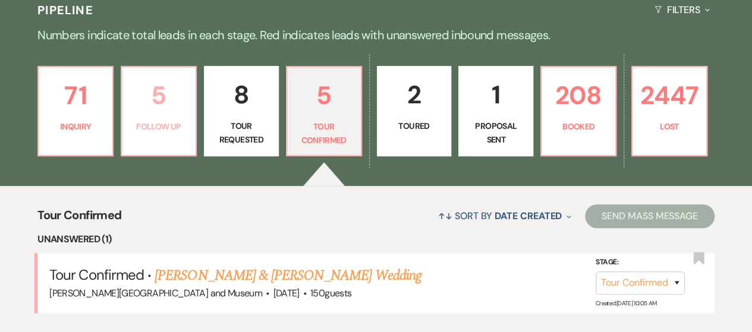
scroll to position [356, 0]
